Goal: Task Accomplishment & Management: Manage account settings

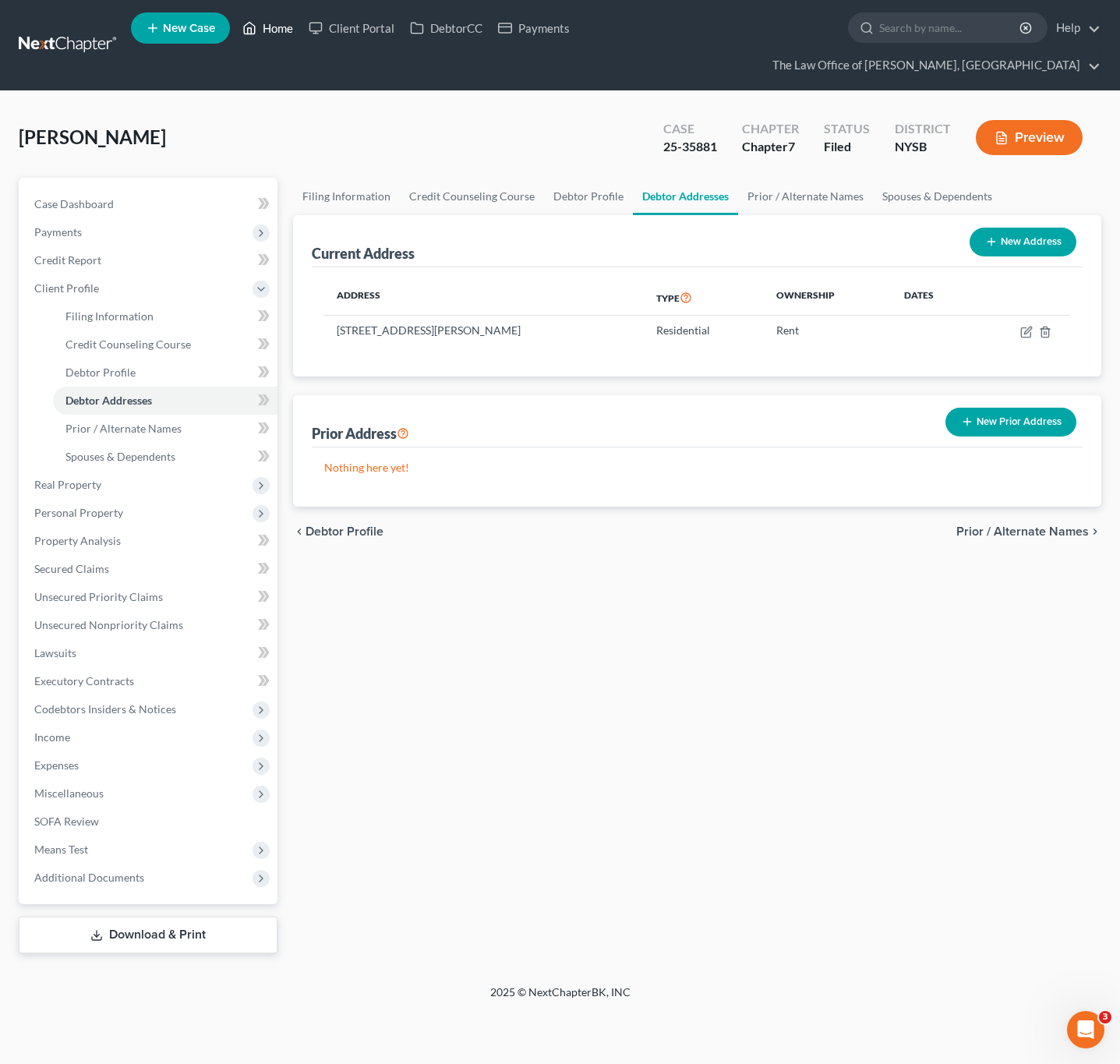
click at [263, 33] on link "Home" at bounding box center [268, 28] width 66 height 28
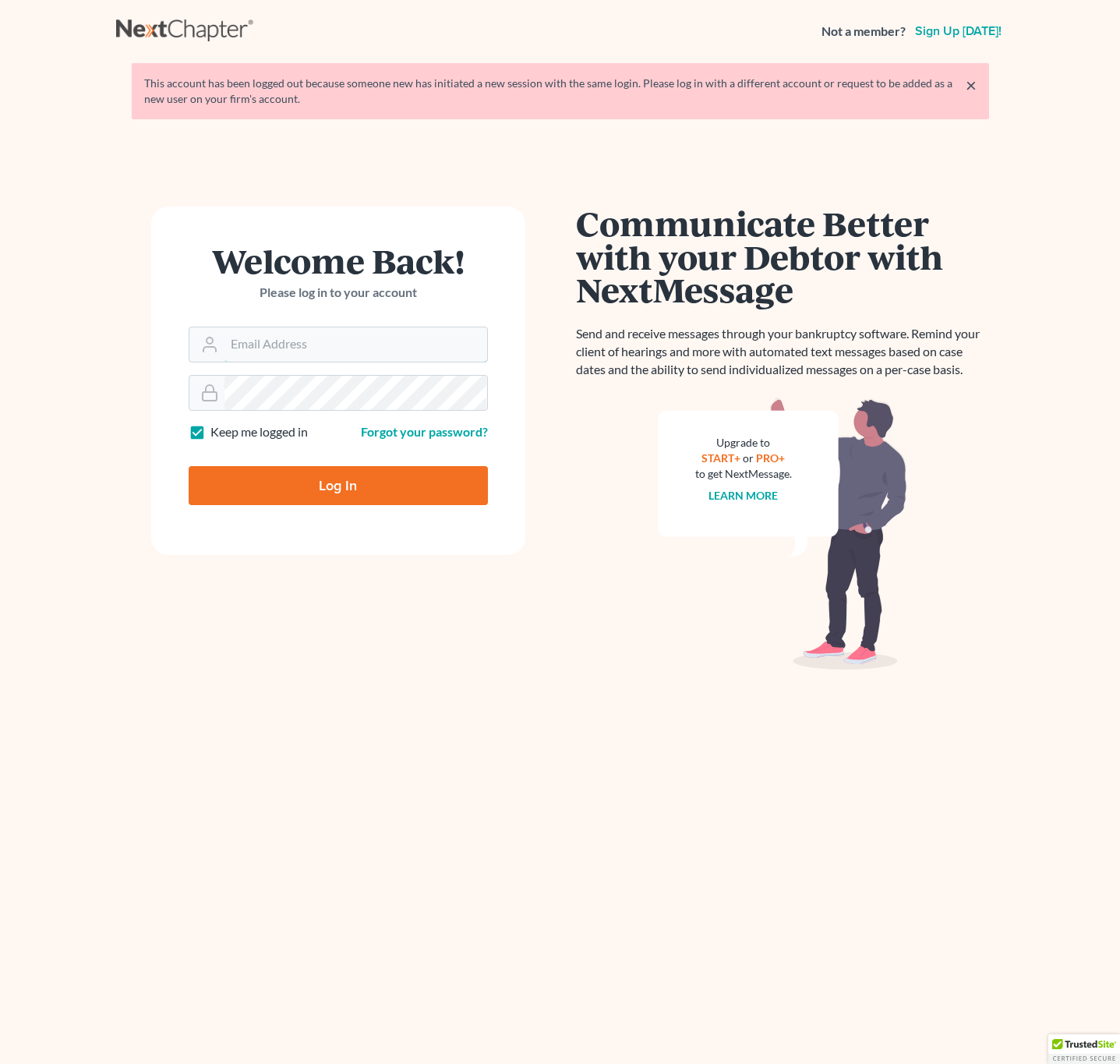
type input "[EMAIL_ADDRESS][DOMAIN_NAME]"
click at [337, 471] on input "Log In" at bounding box center [338, 486] width 299 height 39
type input "Thinking..."
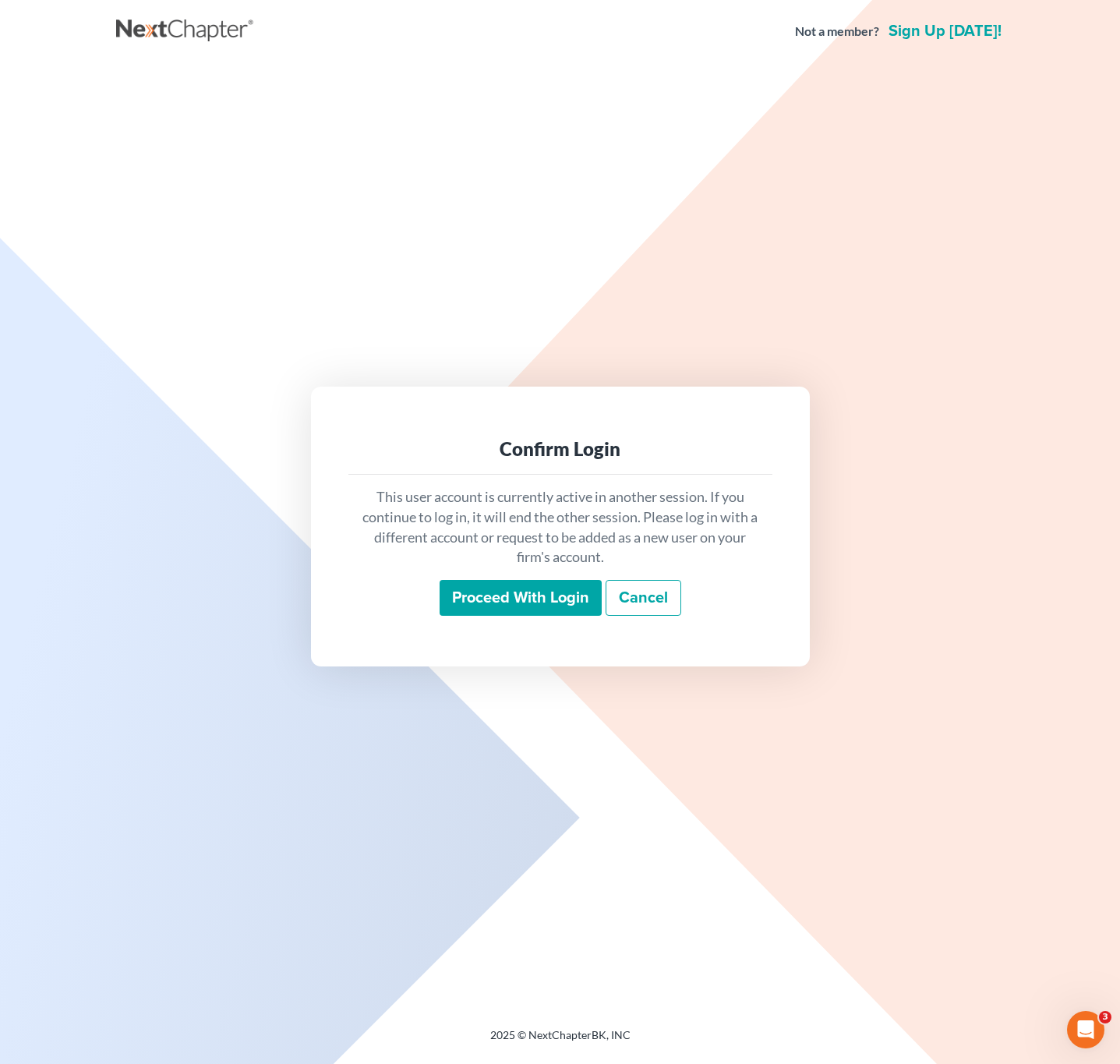
click at [513, 616] on div "Proceed with login Cancel" at bounding box center [560, 597] width 399 height 36
click at [512, 613] on input "Proceed with login" at bounding box center [521, 597] width 162 height 35
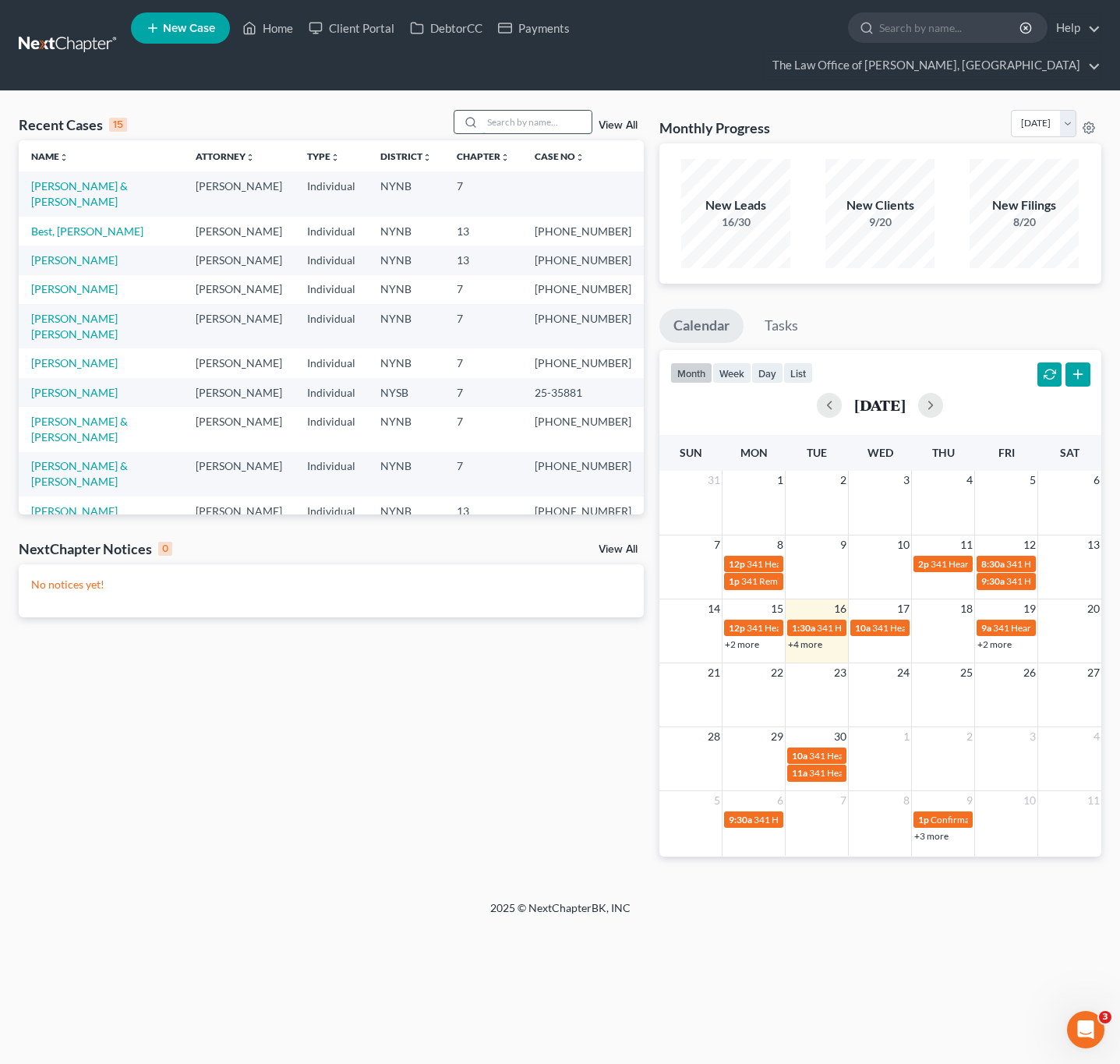
click at [498, 129] on input "search" at bounding box center [537, 122] width 109 height 23
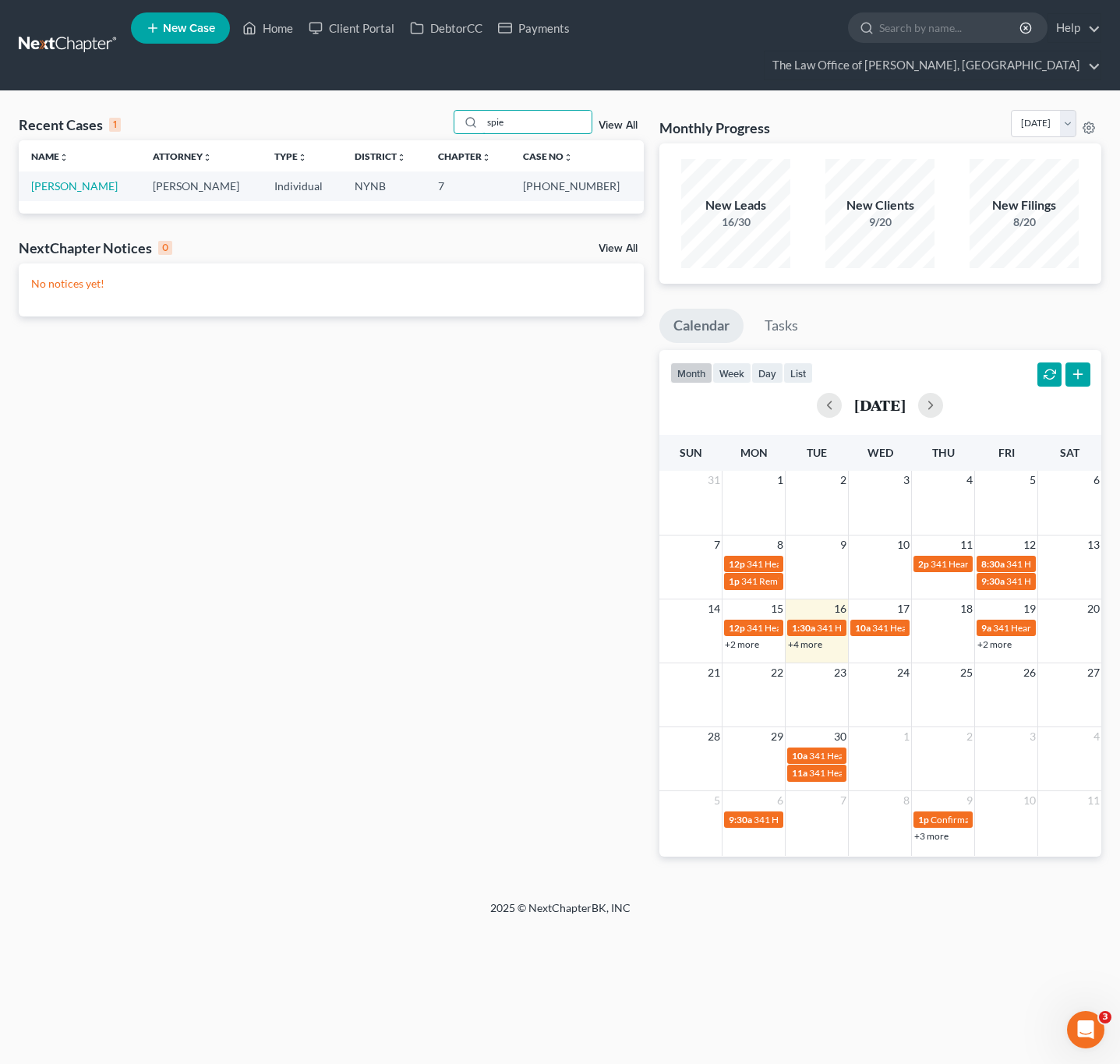
type input "spie"
click at [62, 176] on td "Spiegel, Carl" at bounding box center [79, 186] width 122 height 29
click at [59, 176] on td "Spiegel, Carl" at bounding box center [79, 186] width 122 height 29
click at [56, 195] on td "Spiegel, Carl" at bounding box center [79, 186] width 122 height 29
click at [62, 190] on link "Spiegel, Carl" at bounding box center [74, 186] width 86 height 14
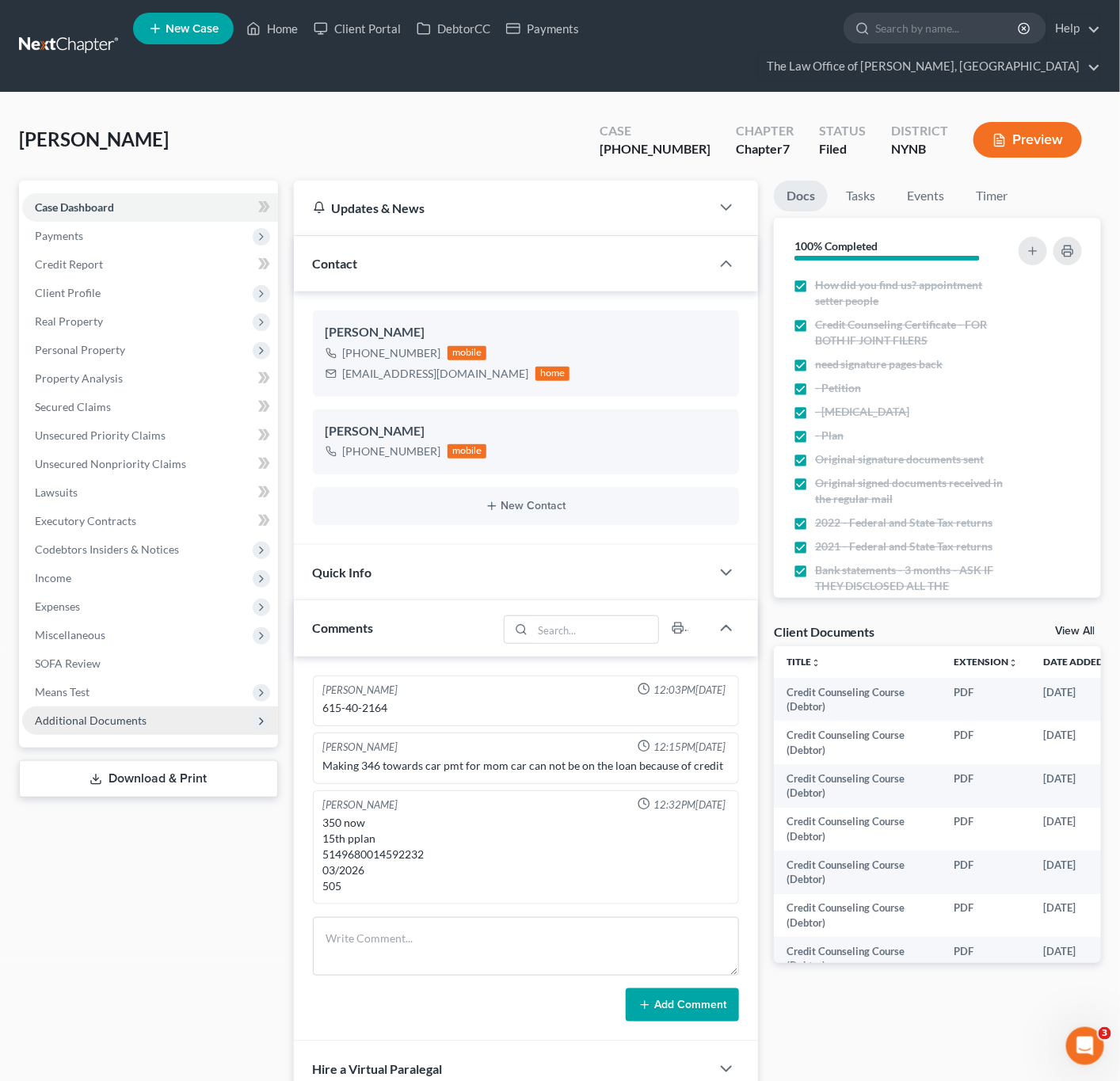
click at [117, 726] on span "Additional Documents" at bounding box center [91, 720] width 112 height 14
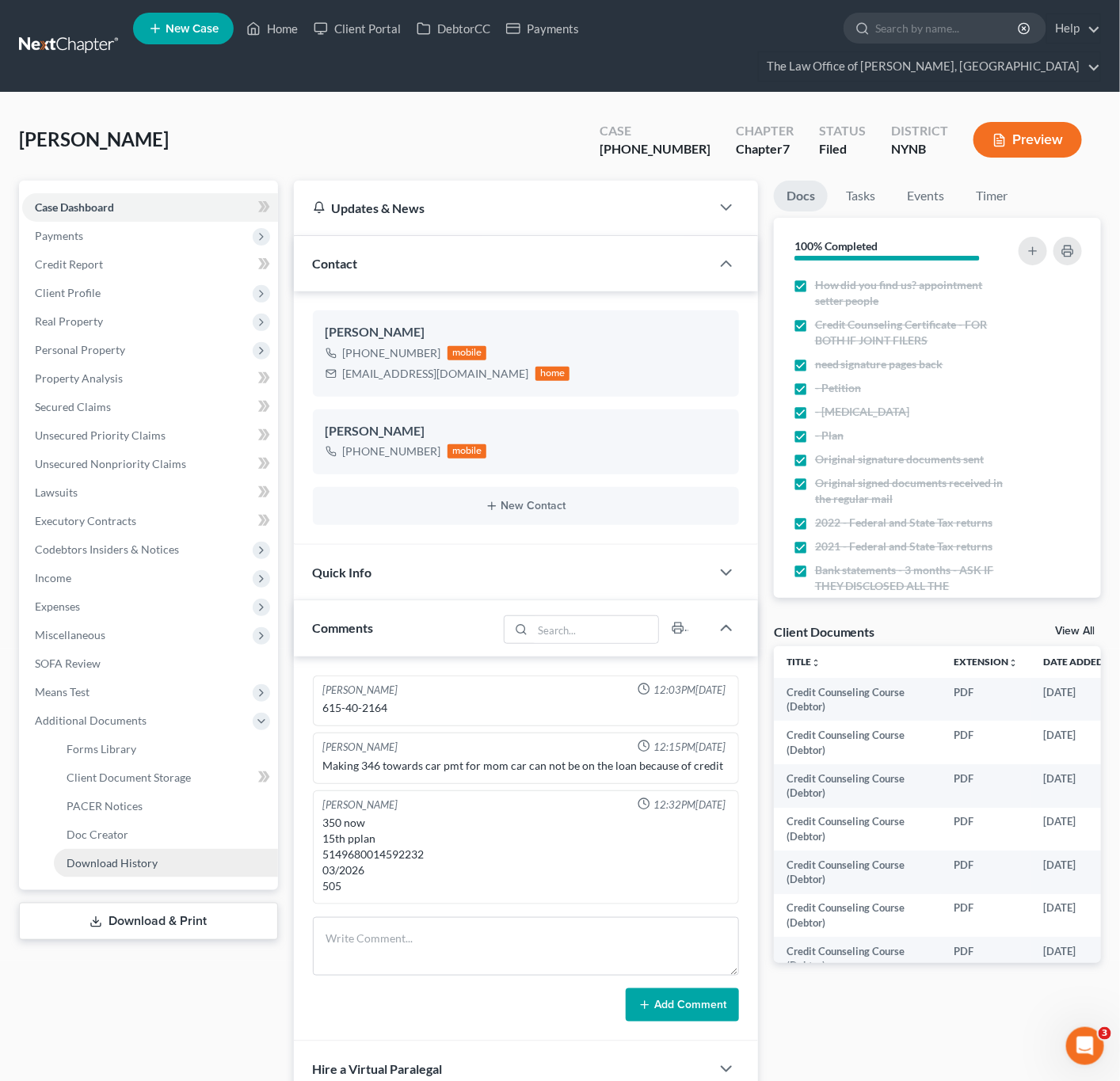
click at [138, 870] on span "Download History" at bounding box center [112, 863] width 91 height 14
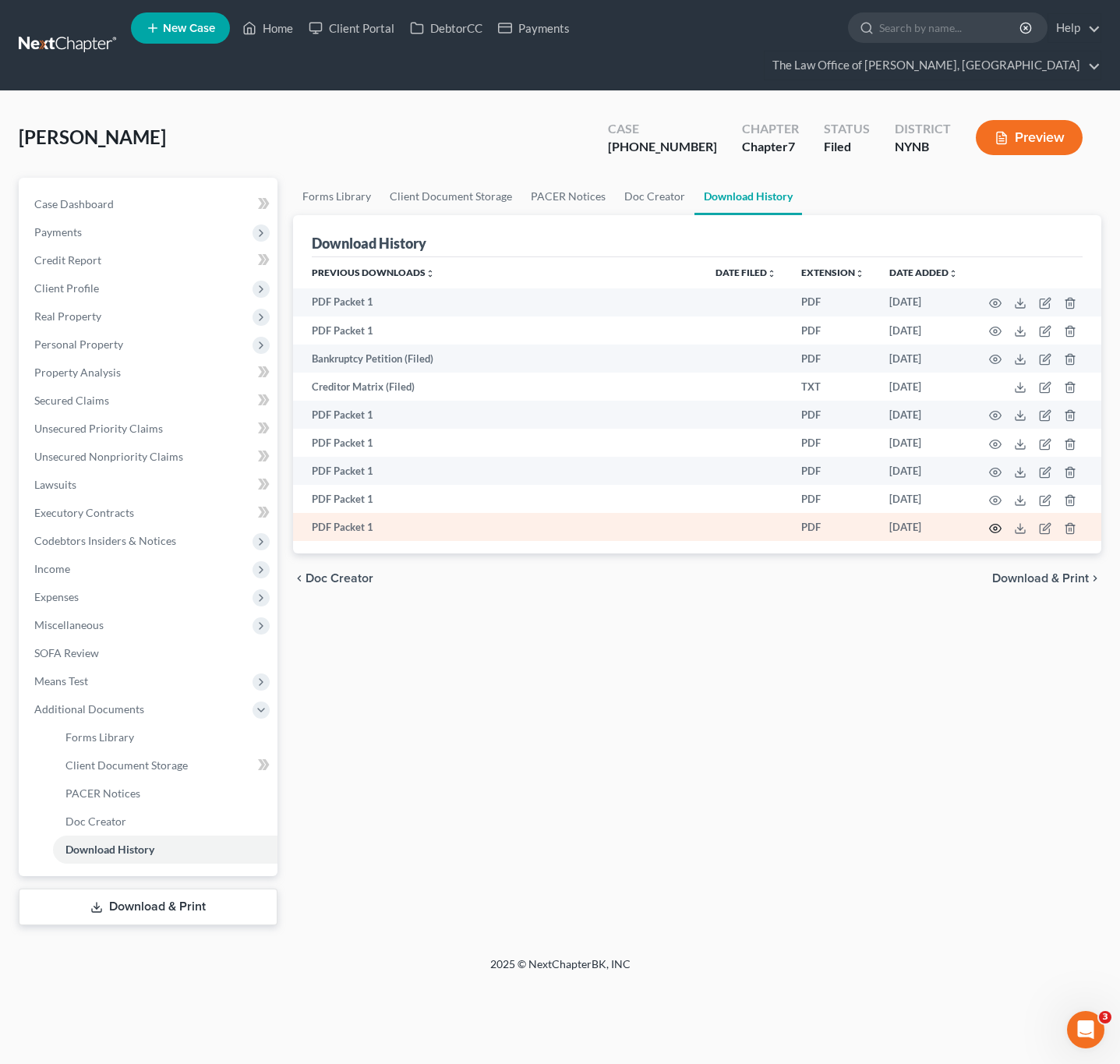
click at [992, 529] on icon "button" at bounding box center [995, 528] width 13 height 13
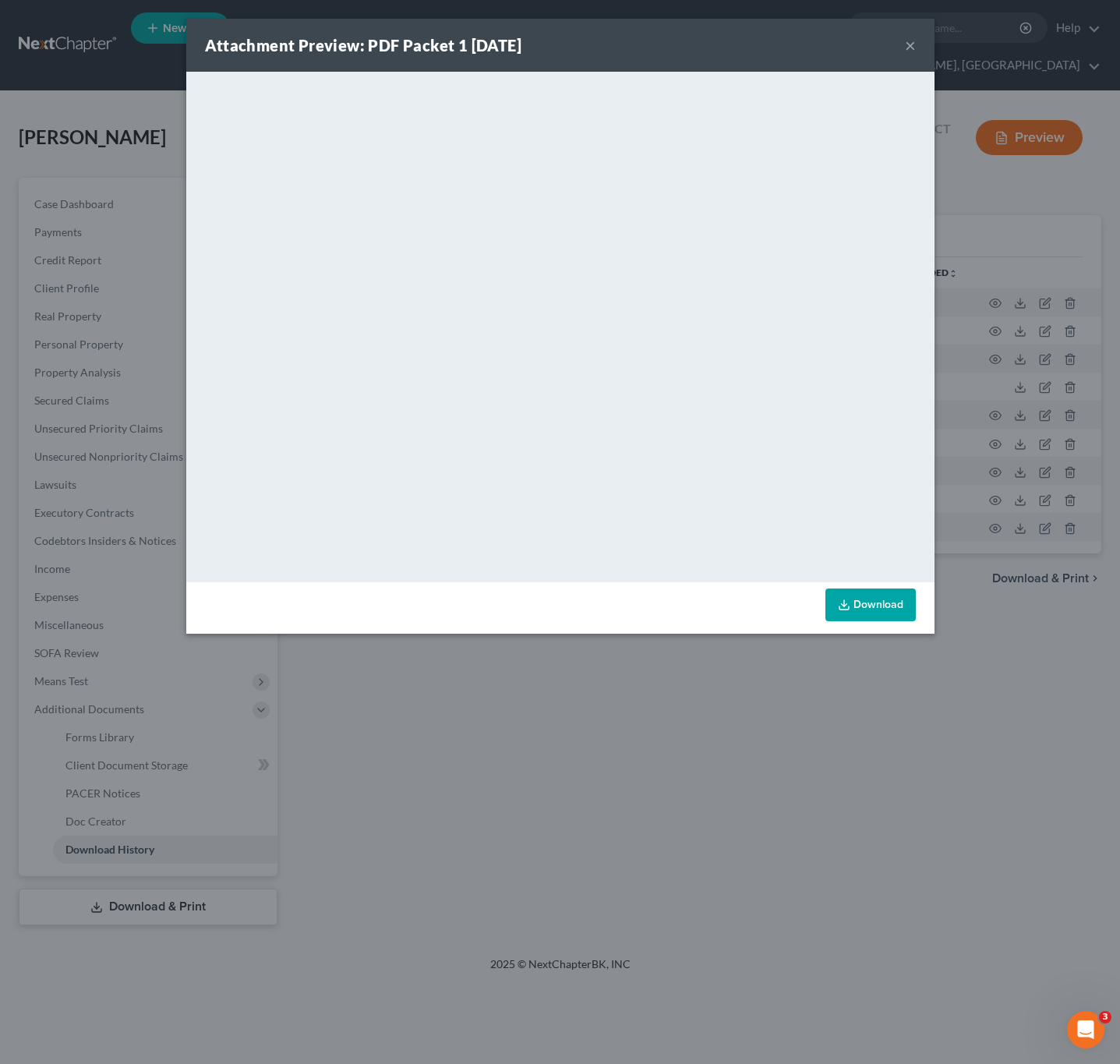
click at [908, 40] on button "×" at bounding box center [910, 45] width 11 height 19
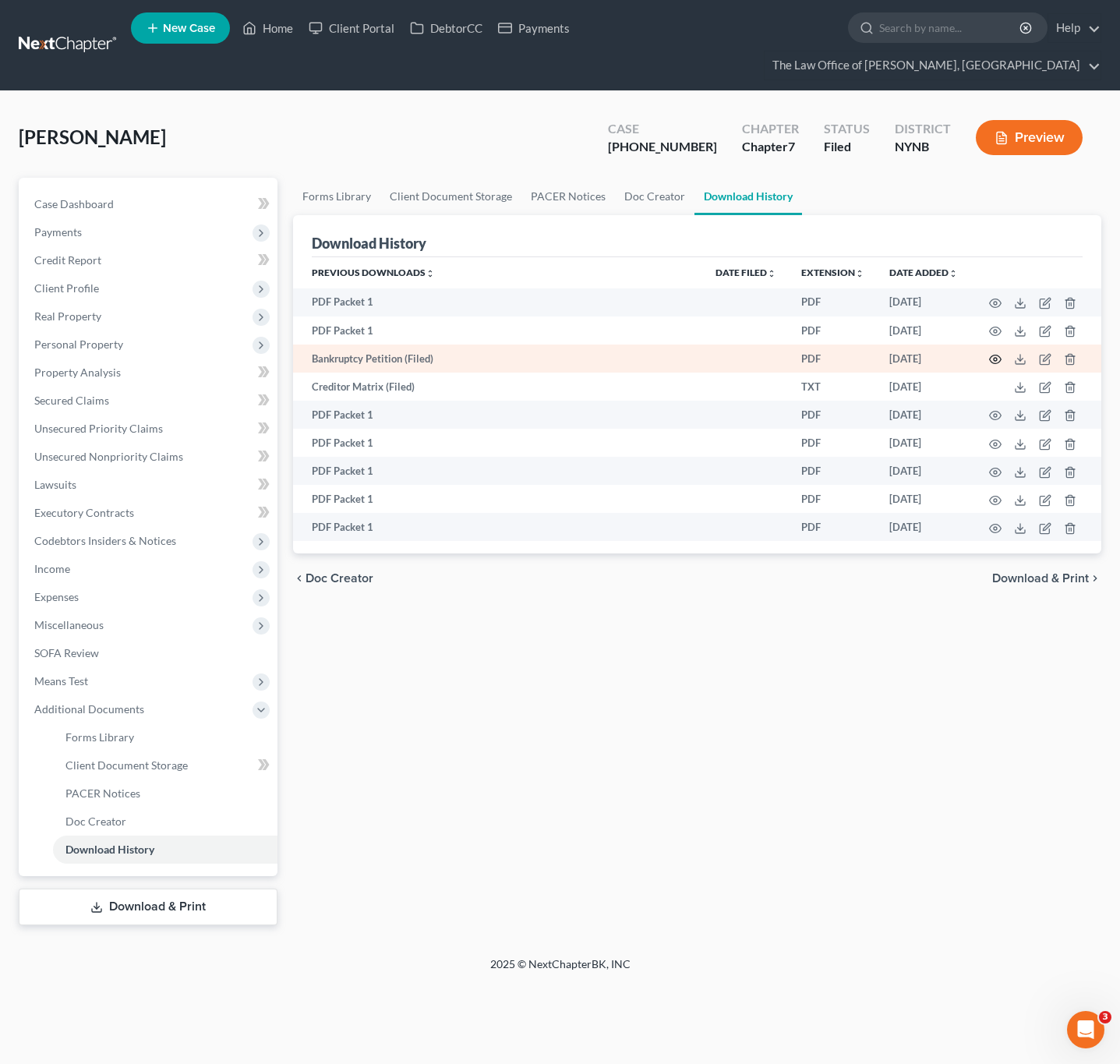
click at [998, 356] on icon "button" at bounding box center [996, 360] width 12 height 8
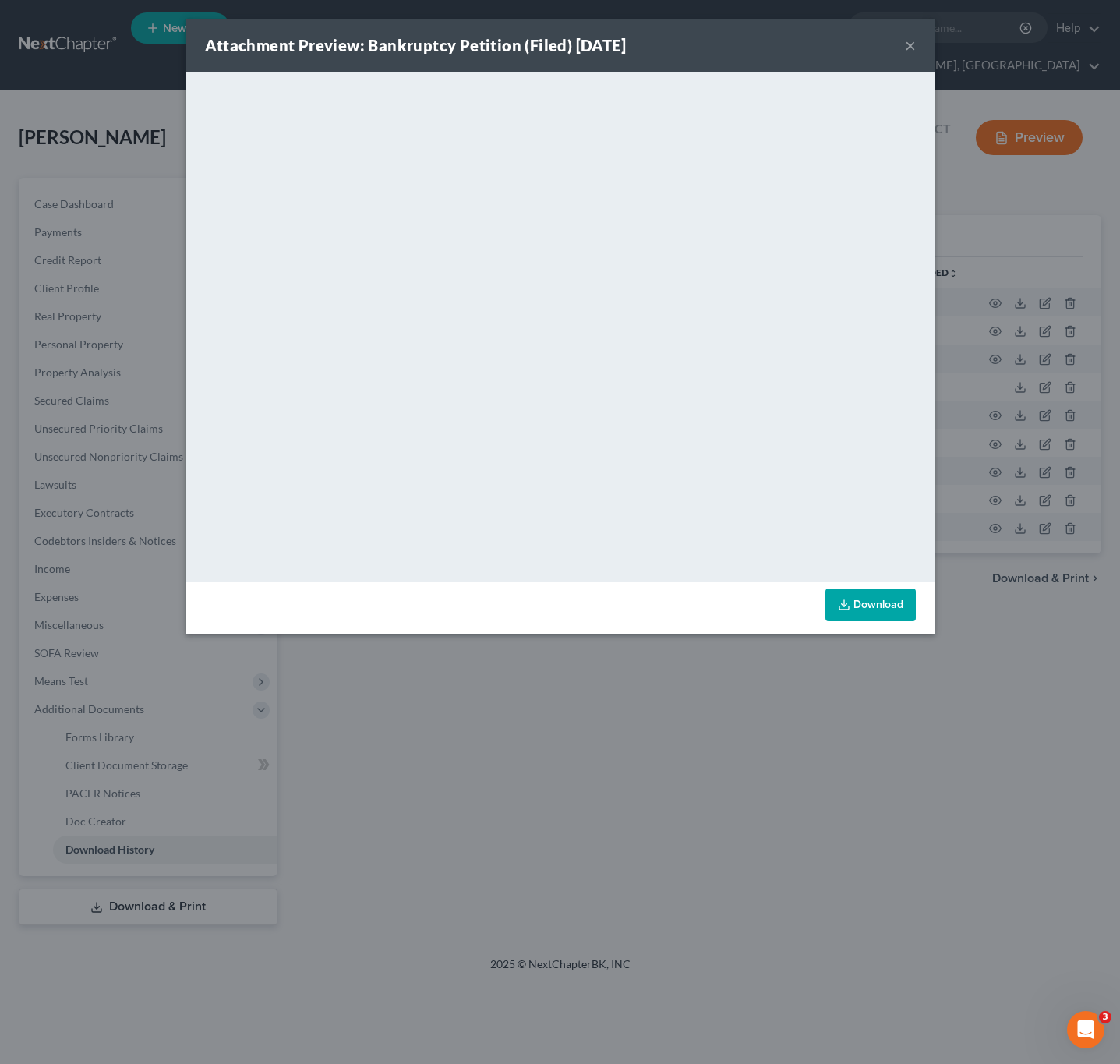
click at [978, 214] on div "Attachment Preview: Bankruptcy Petition (Filed) 07/18/2023 × <object ng-attr-da…" at bounding box center [560, 532] width 1120 height 1064
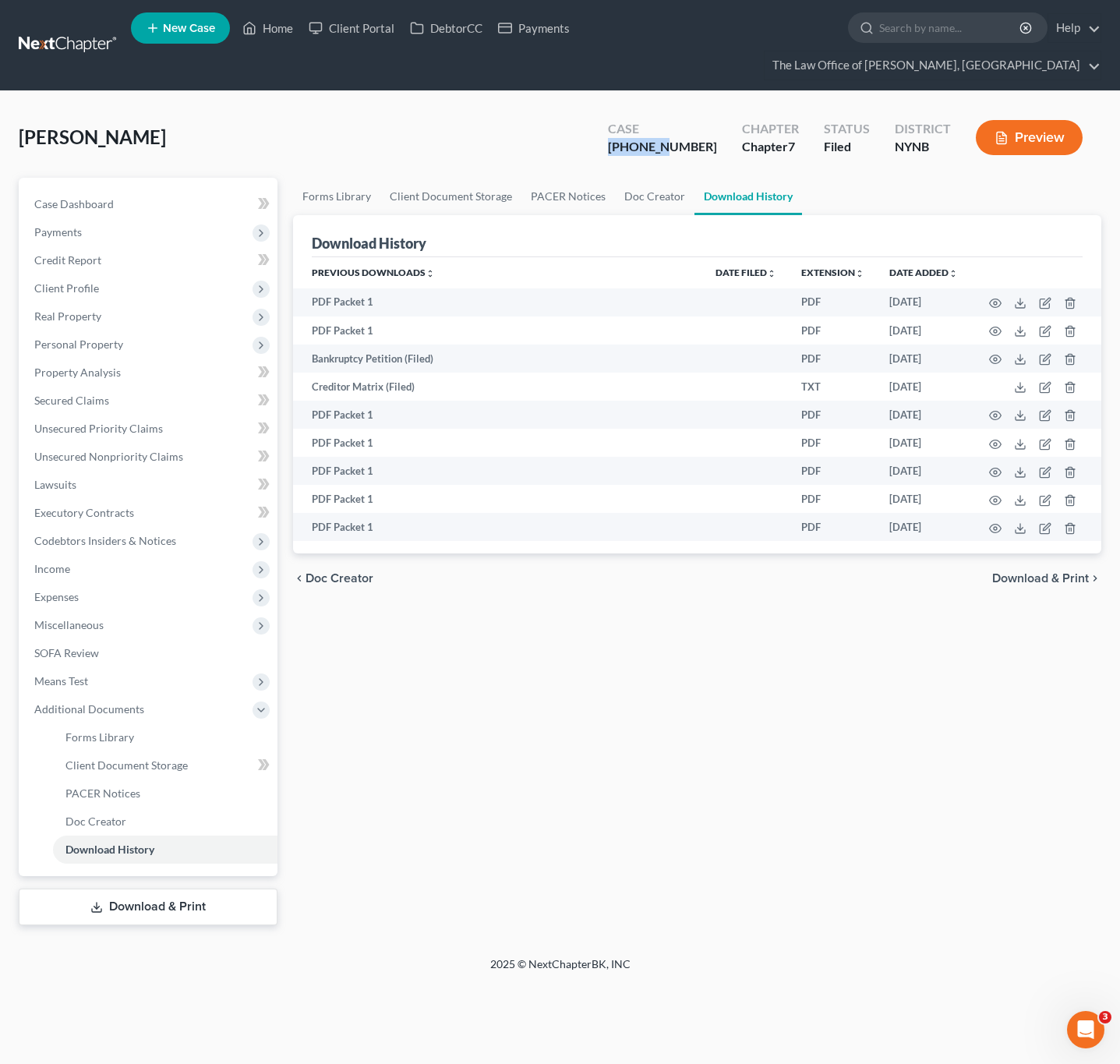
drag, startPoint x: 708, startPoint y: 147, endPoint x: 637, endPoint y: 160, distance: 72.2
click at [637, 160] on div "Case 23-10713-1 Chapter Chapter 7 Status Filed District NYNB Preview" at bounding box center [845, 137] width 512 height 55
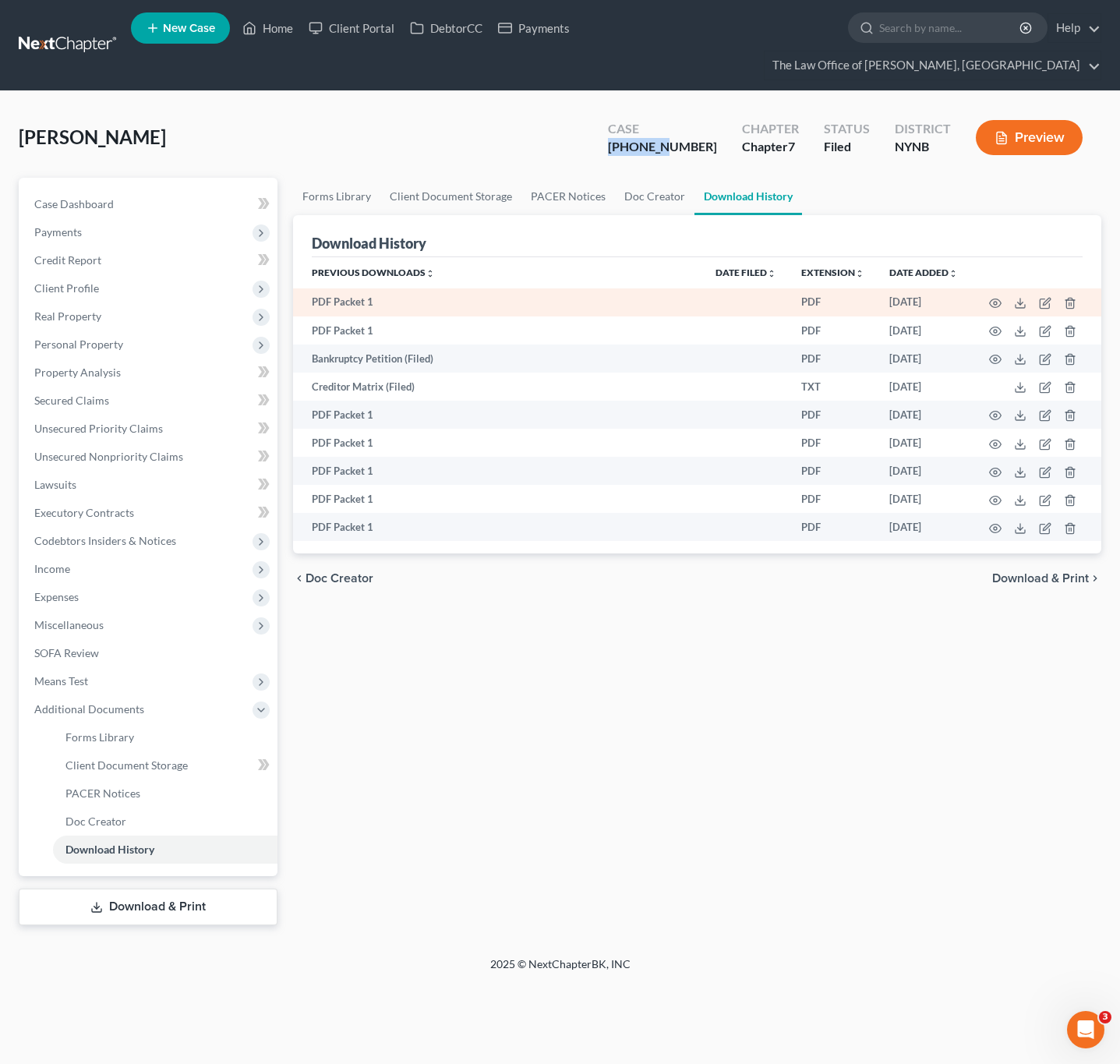
copy div "23-10713"
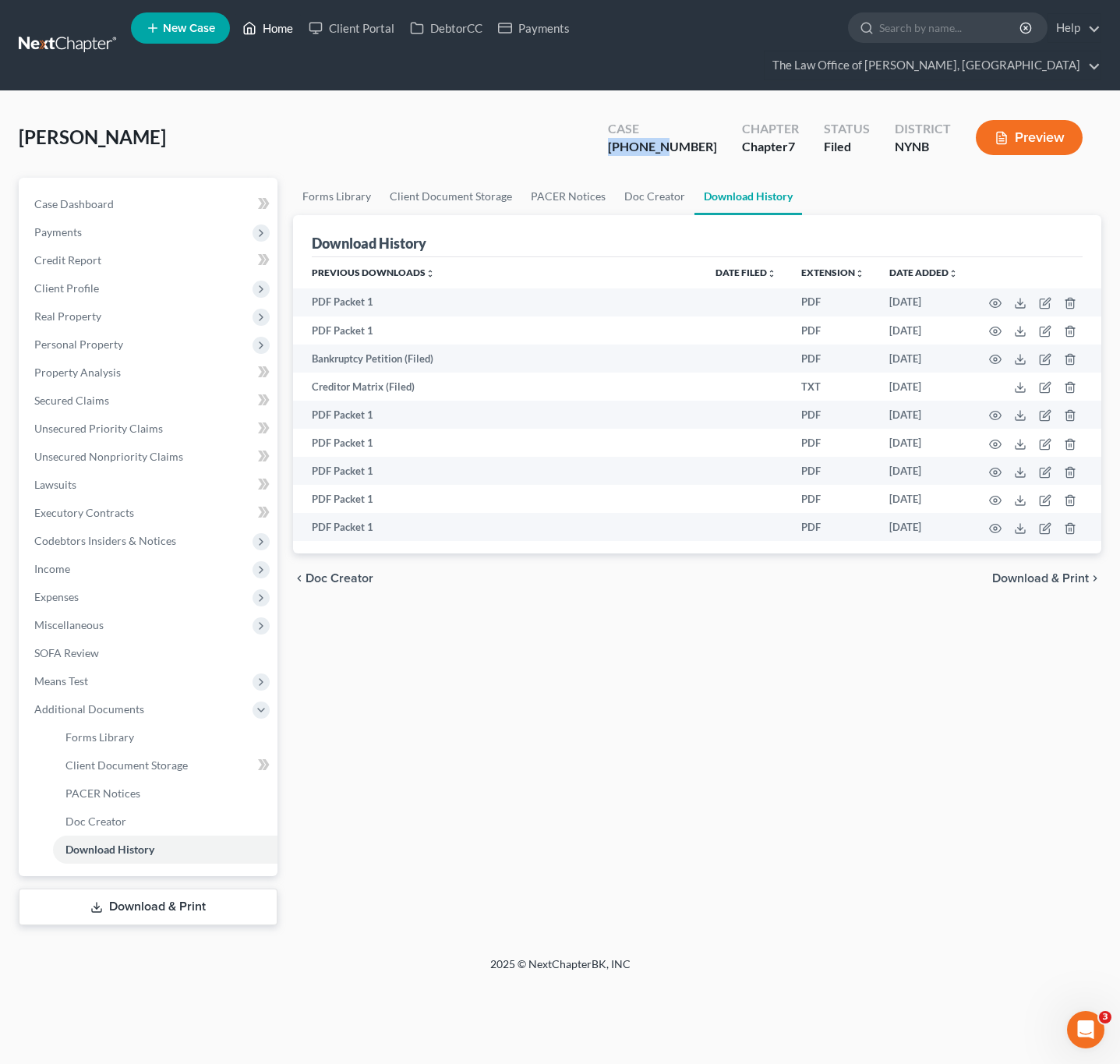
click at [265, 31] on link "Home" at bounding box center [268, 28] width 66 height 28
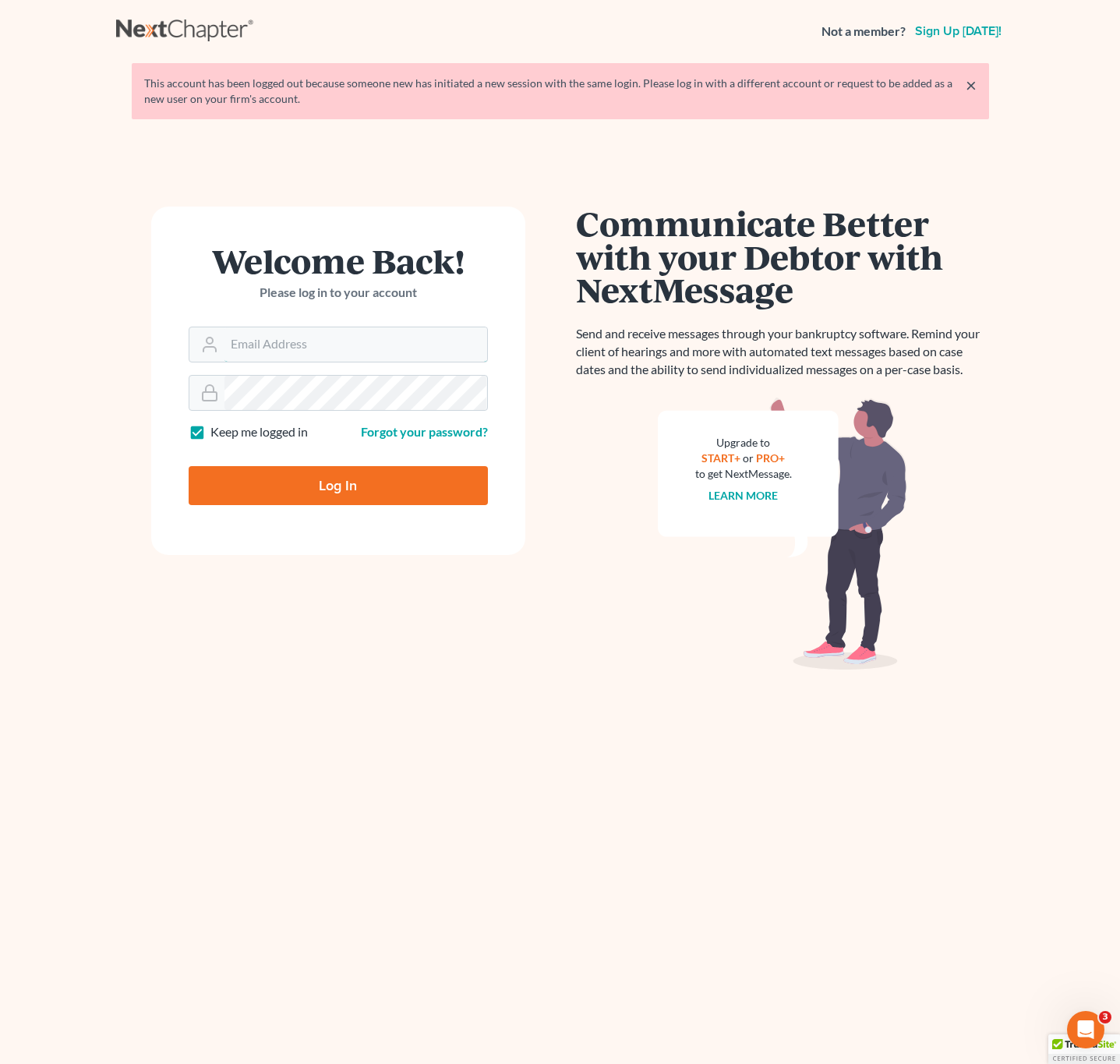
type input "[EMAIL_ADDRESS][DOMAIN_NAME]"
click at [462, 472] on input "Log In" at bounding box center [338, 486] width 299 height 39
type input "Thinking..."
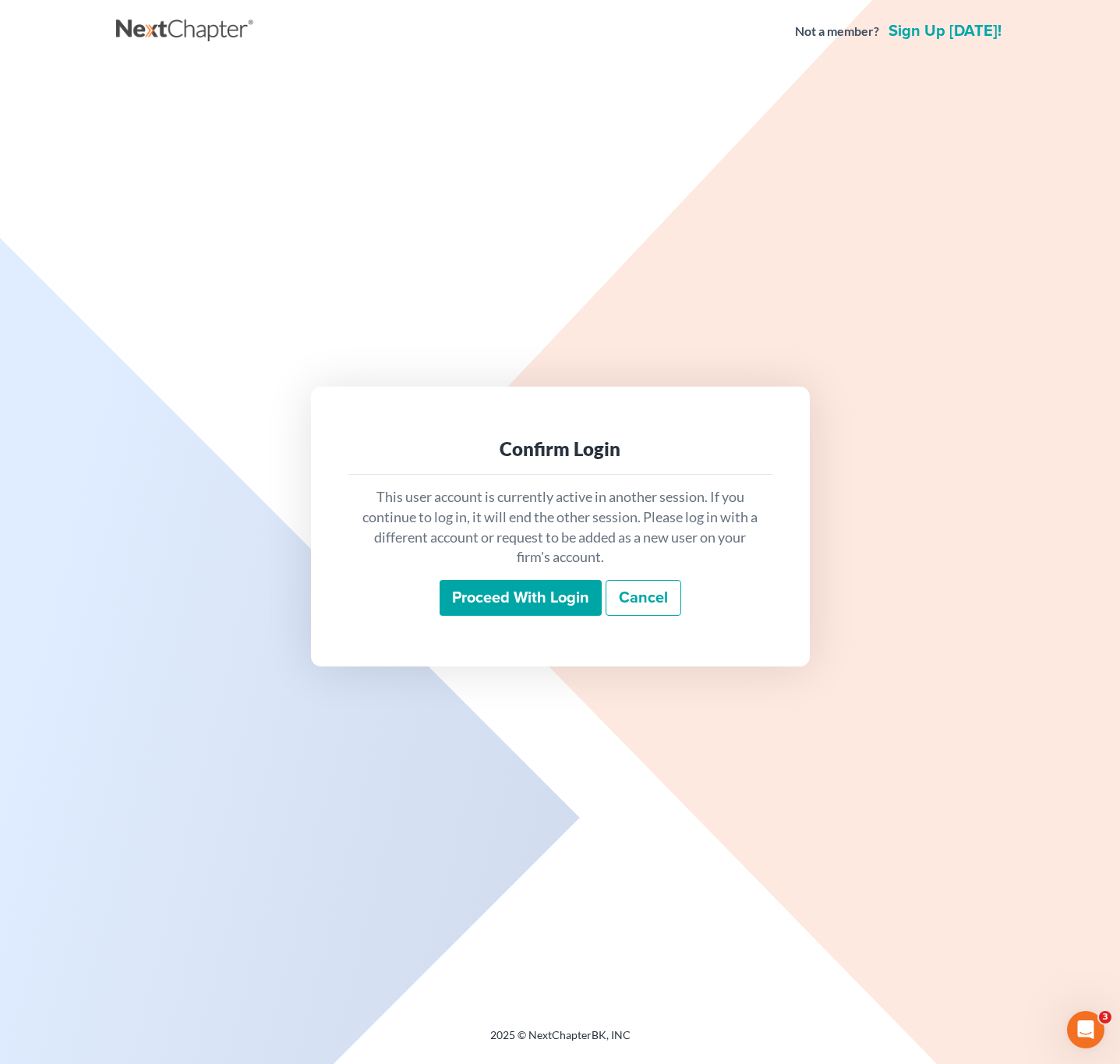
click at [473, 604] on input "Proceed with login" at bounding box center [521, 597] width 162 height 35
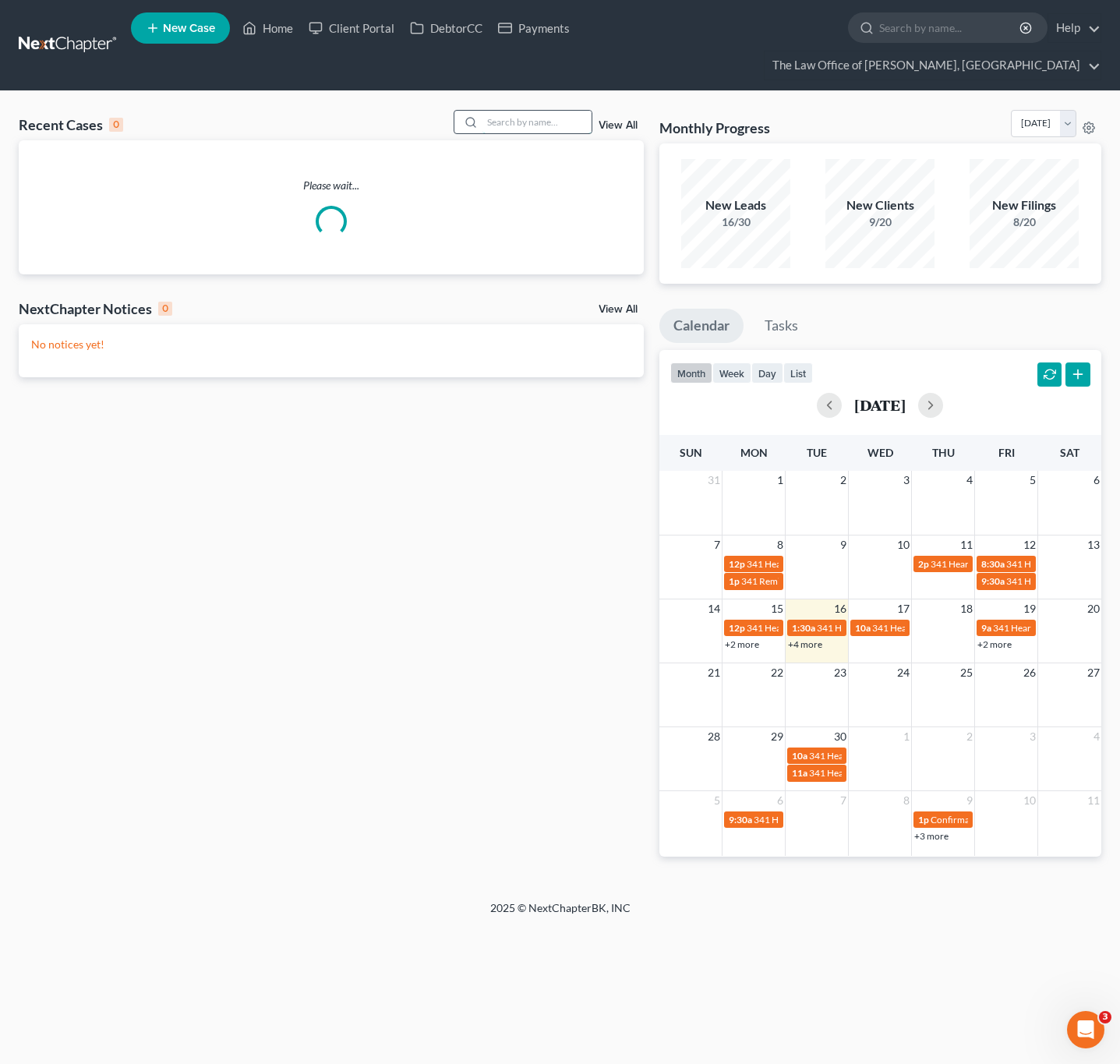
click at [508, 125] on input "search" at bounding box center [537, 122] width 109 height 23
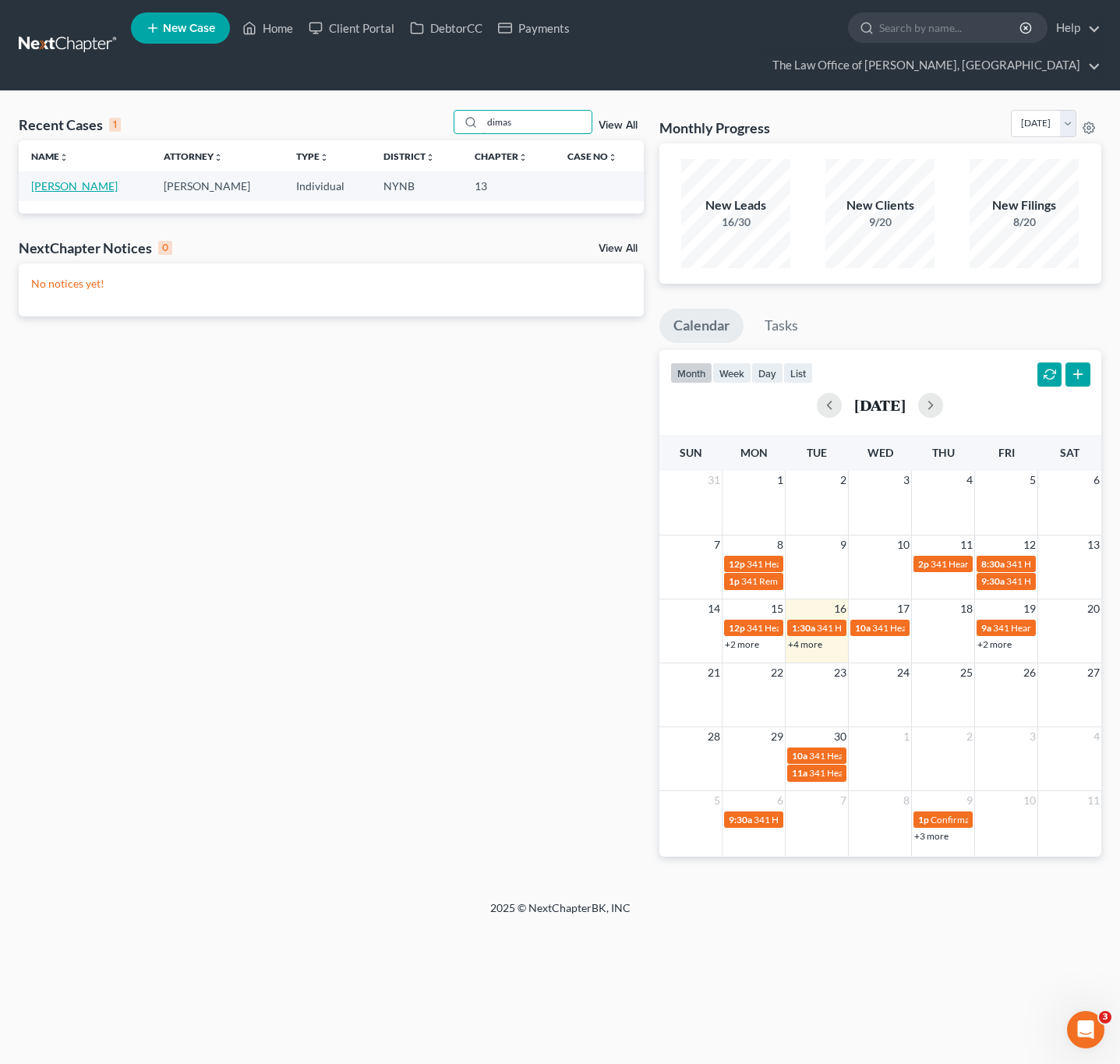
type input "dimas"
click at [85, 189] on link "[PERSON_NAME]" at bounding box center [74, 186] width 86 height 14
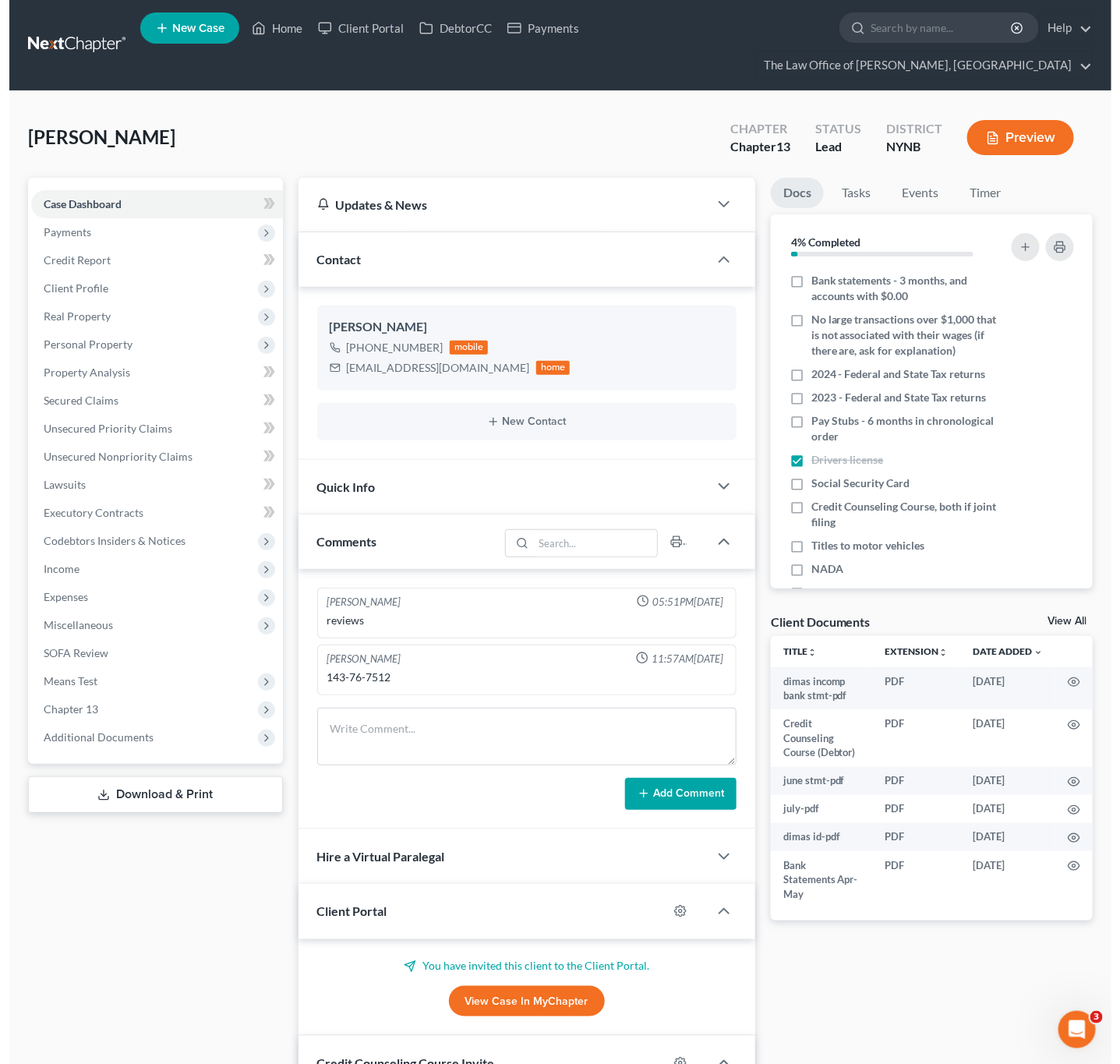
scroll to position [1001, 0]
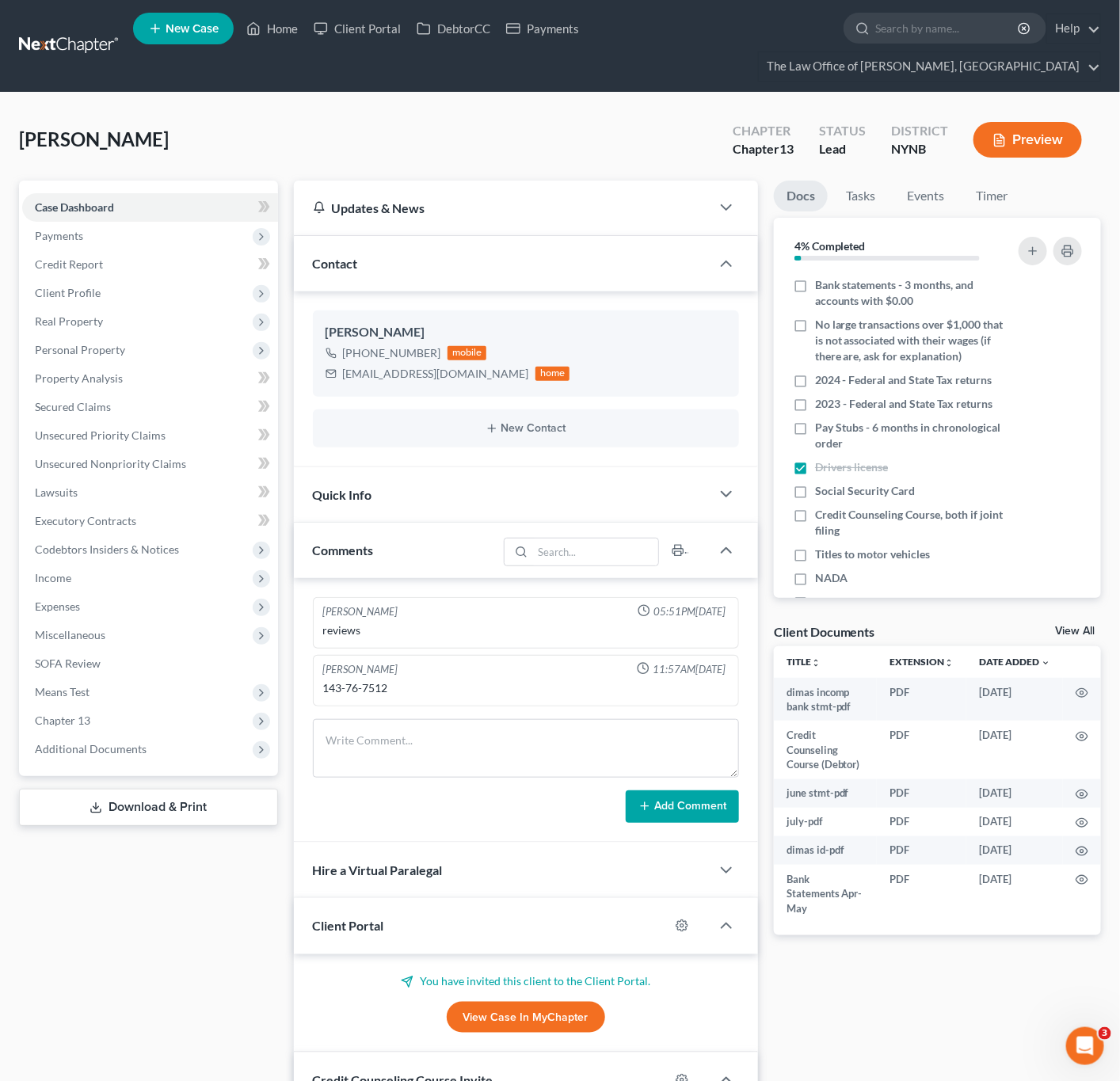
click at [1063, 630] on link "View All" at bounding box center [1074, 631] width 40 height 11
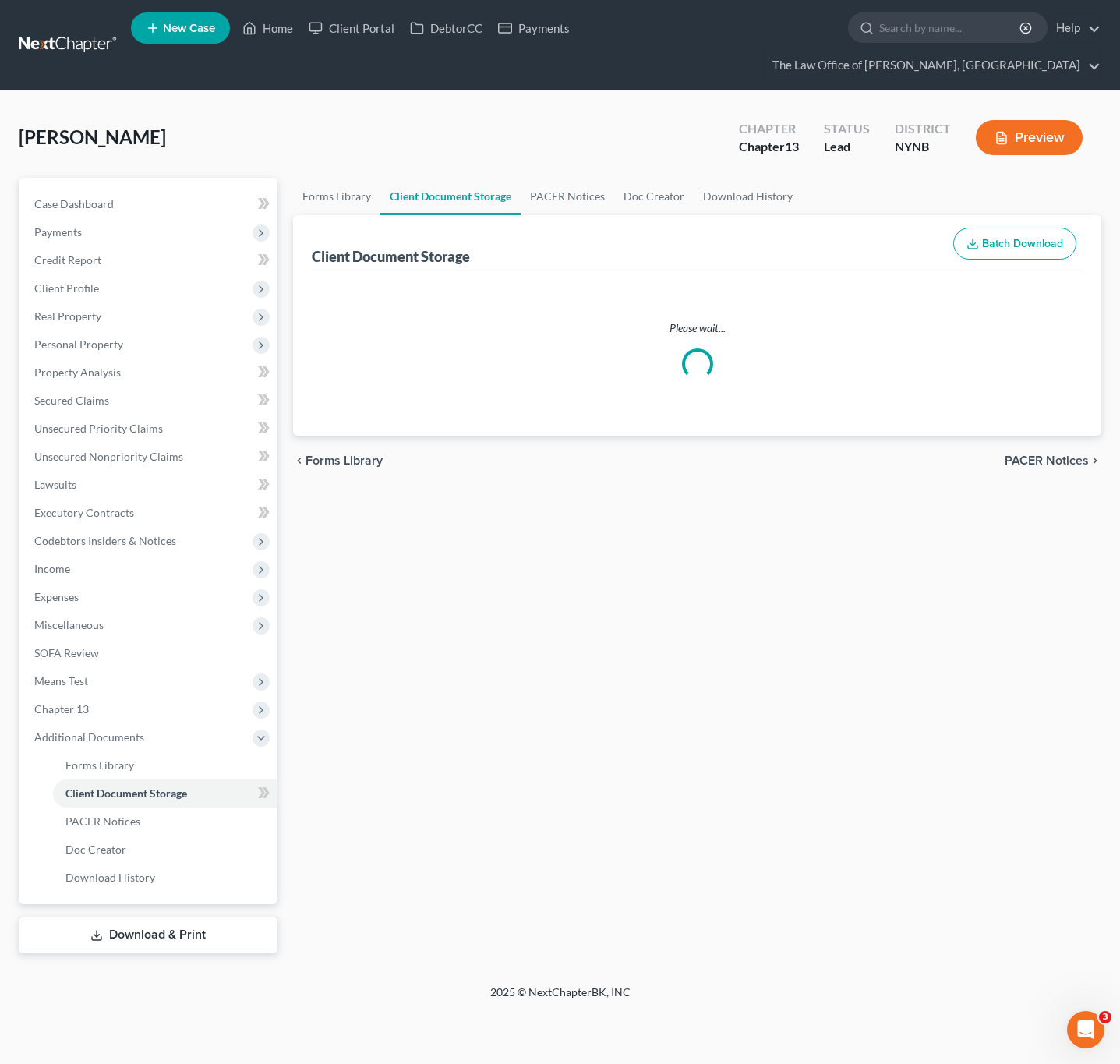
select select "1"
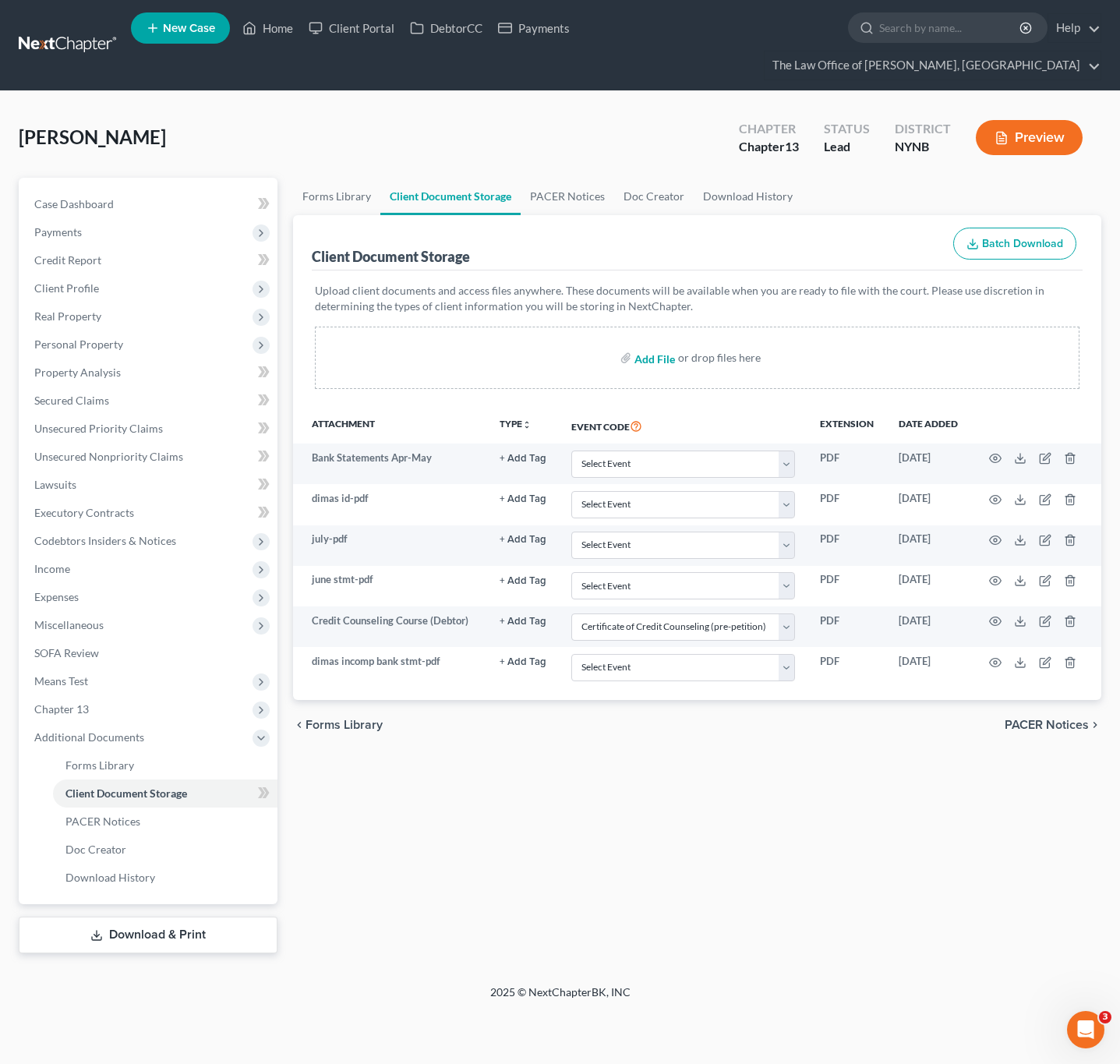
click at [662, 365] on input "file" at bounding box center [653, 357] width 37 height 28
type input "C:\fakepath\Dimas SSC.pdf"
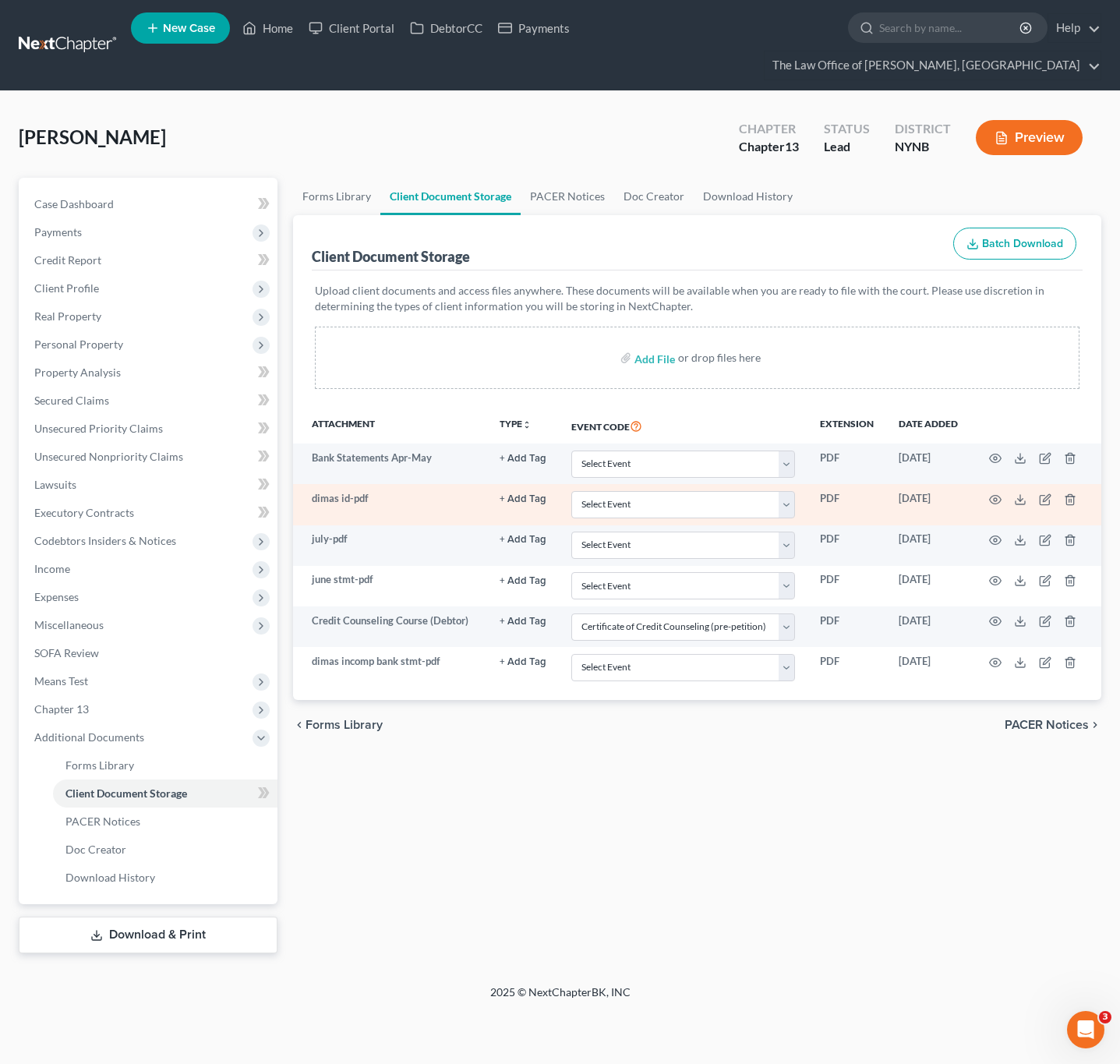
select select "1"
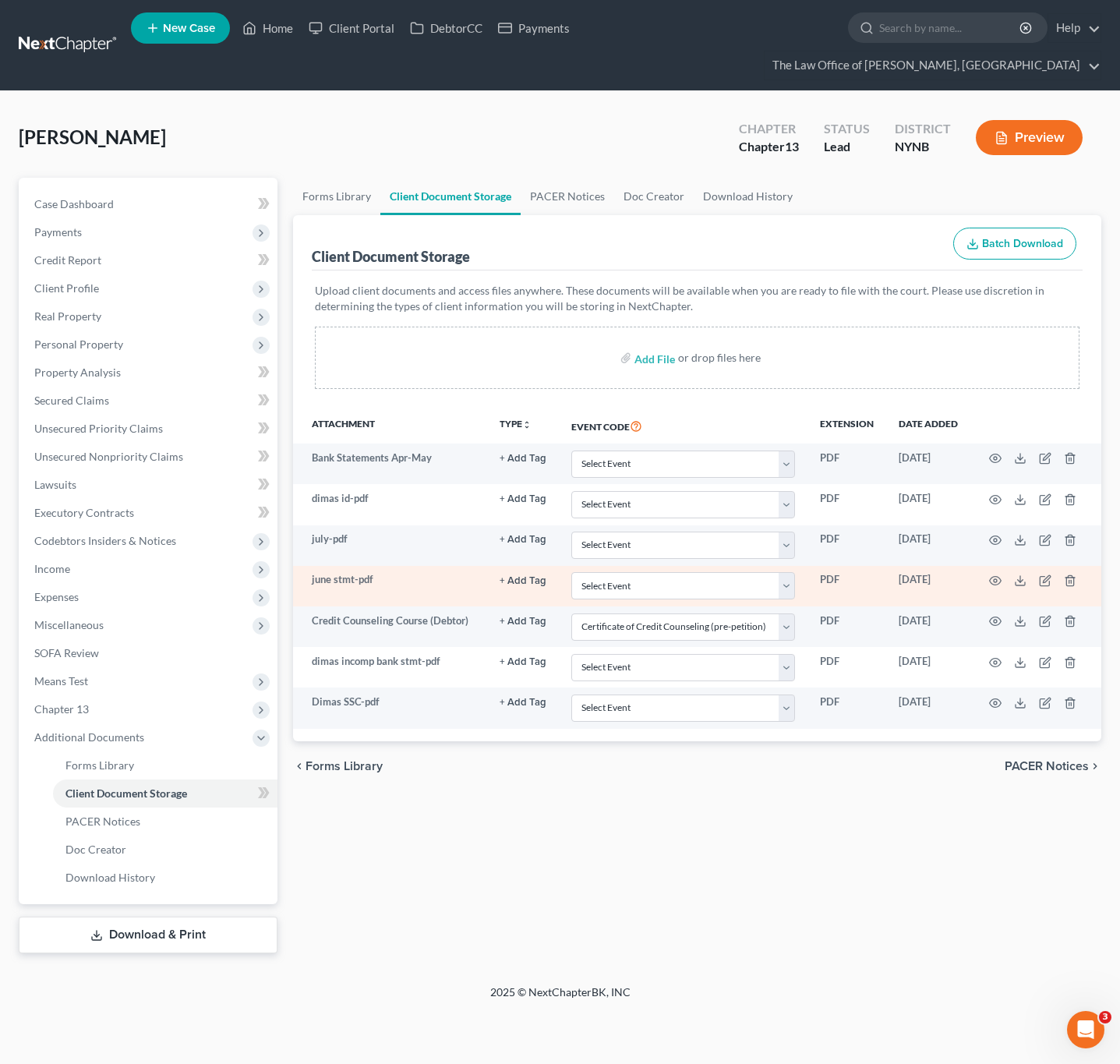
click at [986, 586] on td at bounding box center [1035, 587] width 131 height 41
click at [992, 585] on icon "button" at bounding box center [995, 581] width 13 height 13
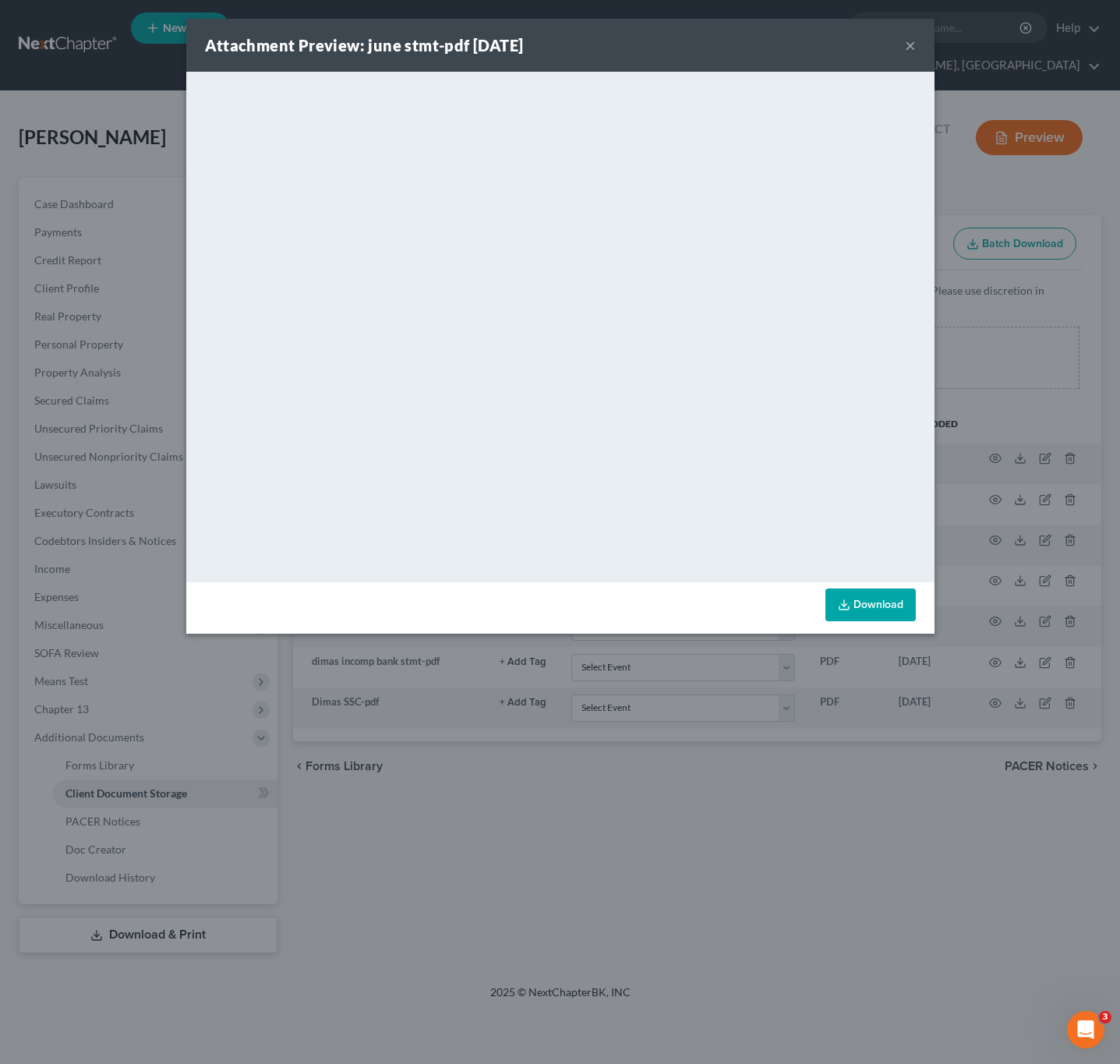
click at [913, 627] on div "Download" at bounding box center [560, 608] width 748 height 52
click at [893, 657] on div "Attachment Preview: june stmt-pdf [DATE] × <object ng-attr-data='[URL][DOMAIN_N…" at bounding box center [560, 532] width 1120 height 1064
